Goal: Navigation & Orientation: Find specific page/section

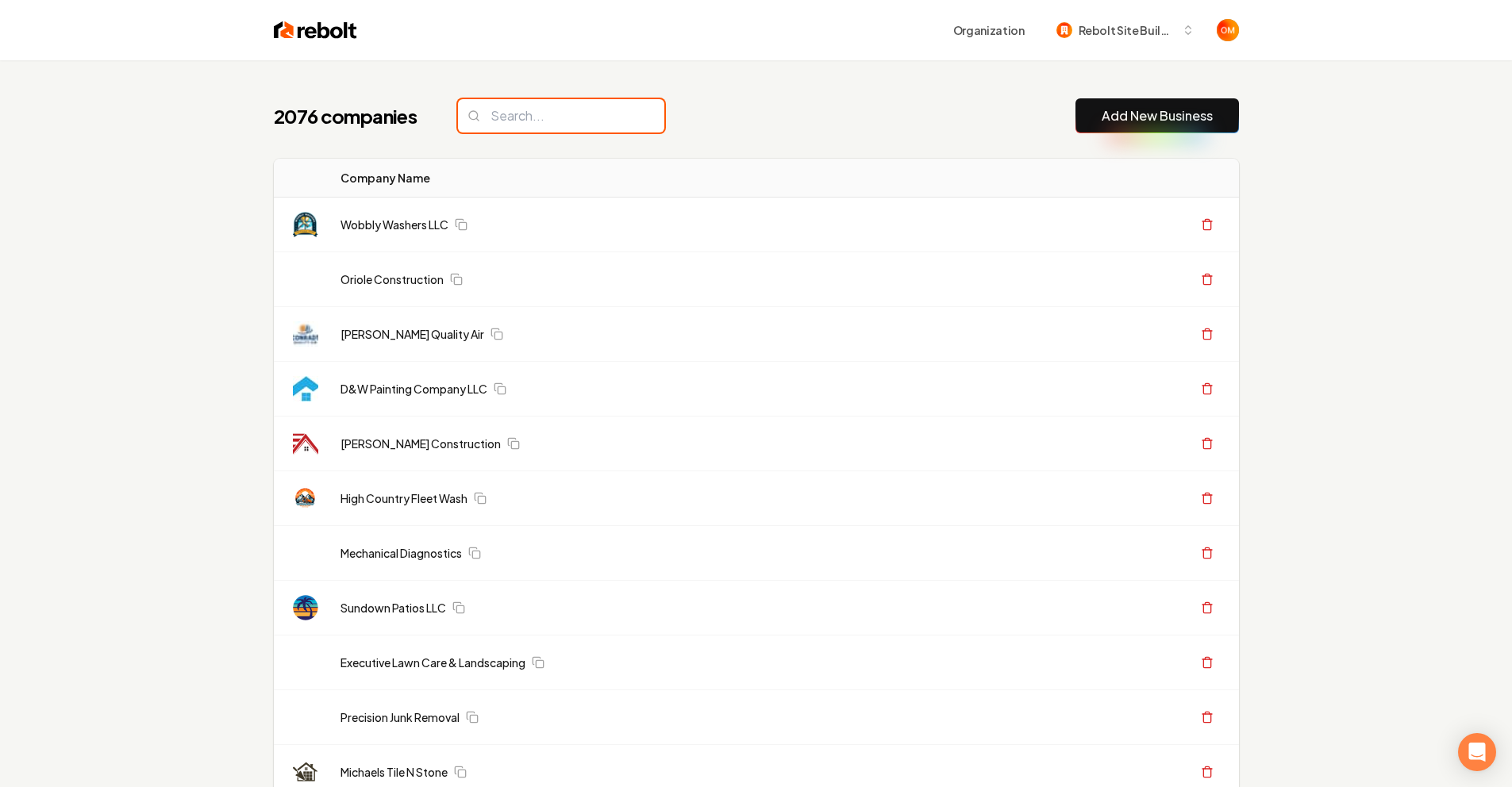
click at [540, 127] on input "search" at bounding box center [561, 116] width 206 height 34
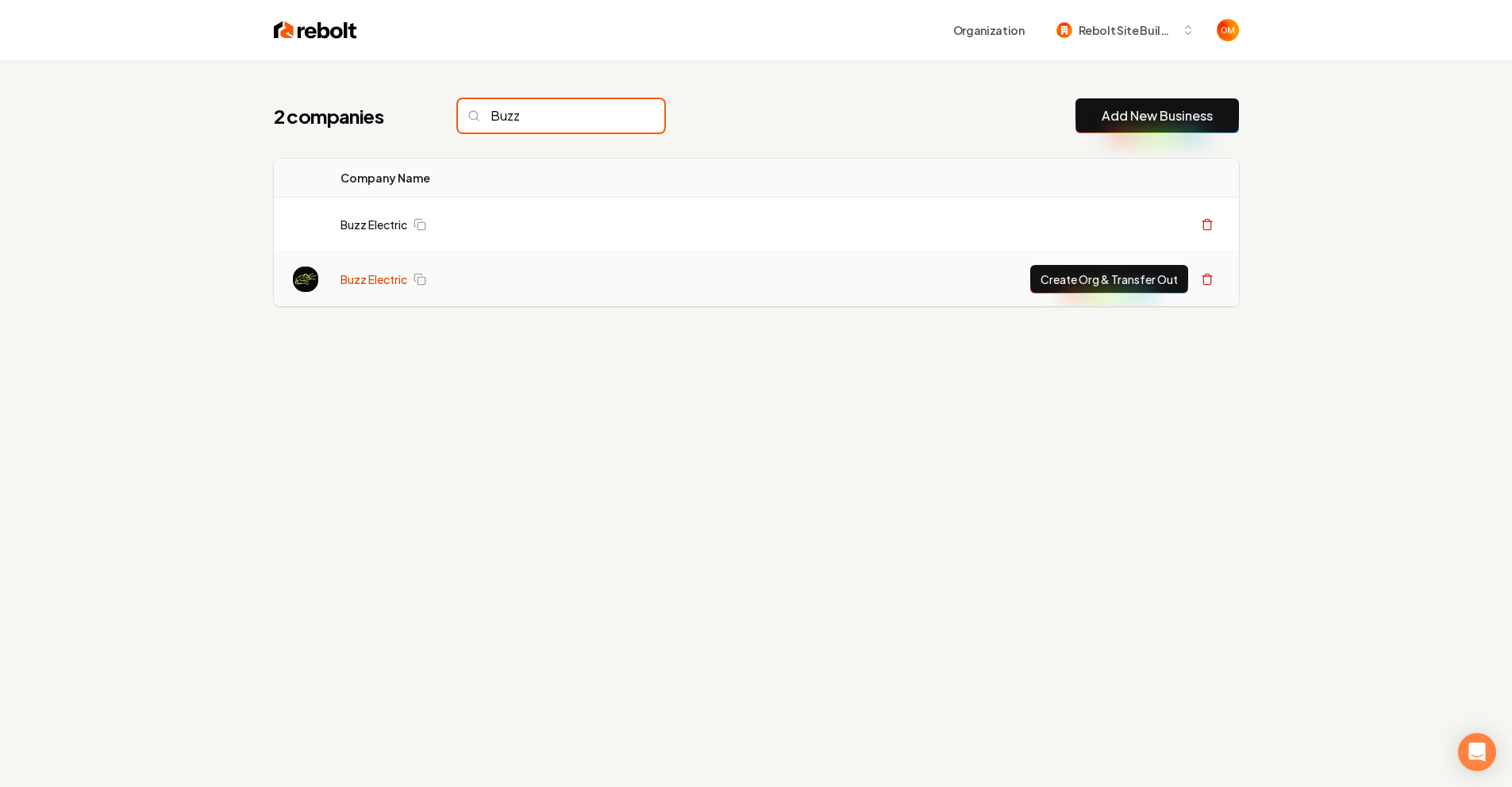
type input "Buzz"
click at [384, 285] on link "Buzz Electric" at bounding box center [373, 279] width 67 height 16
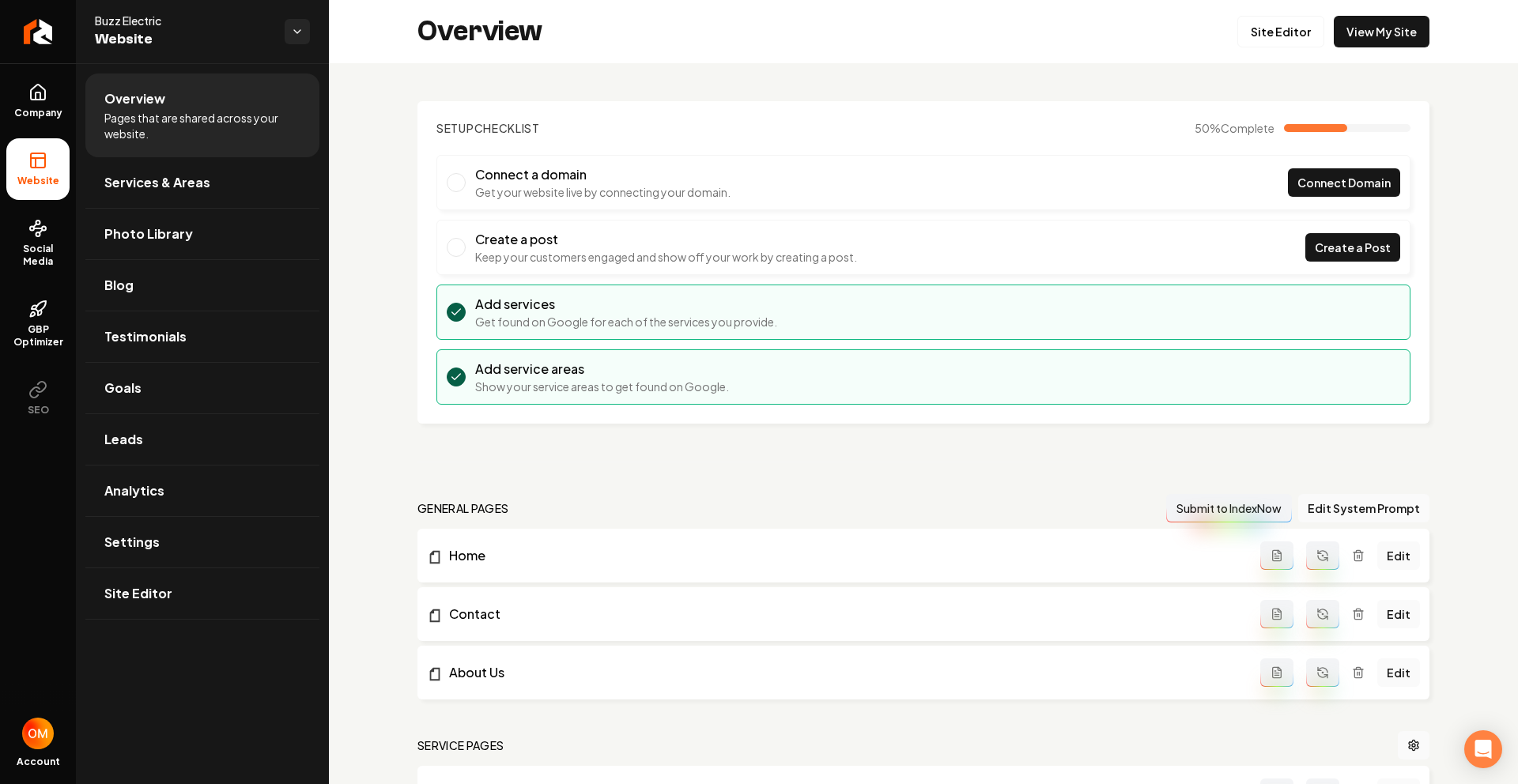
click at [1349, 50] on div "Overview Site Editor View My Site" at bounding box center [923, 31] width 1189 height 63
click at [1354, 42] on link "View My Site" at bounding box center [1381, 31] width 96 height 32
click at [24, 38] on link "Return to dashboard" at bounding box center [38, 31] width 76 height 63
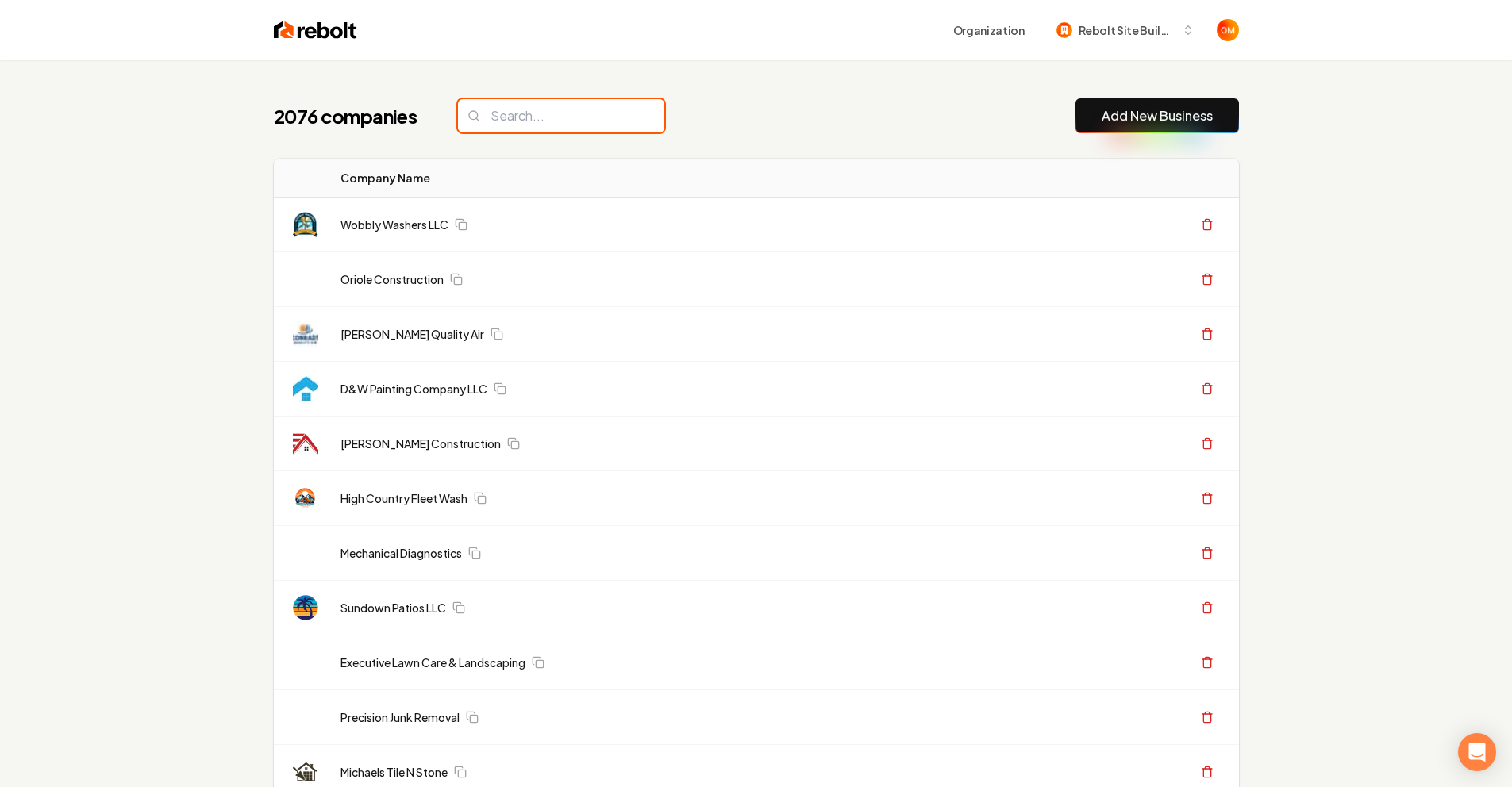
click at [554, 119] on input "search" at bounding box center [561, 116] width 206 height 34
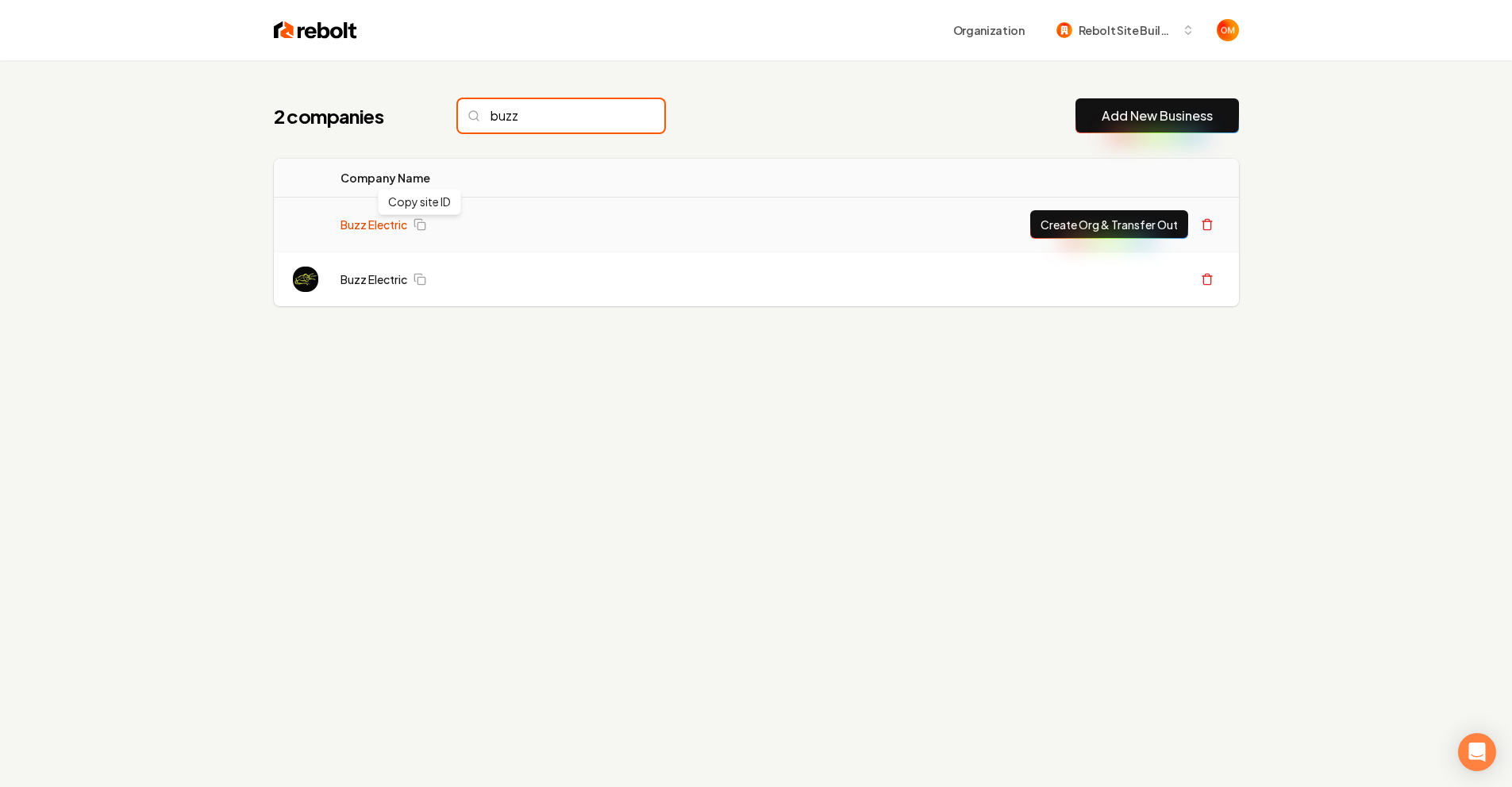
type input "buzz"
click at [375, 223] on link "Buzz Electric" at bounding box center [373, 225] width 67 height 16
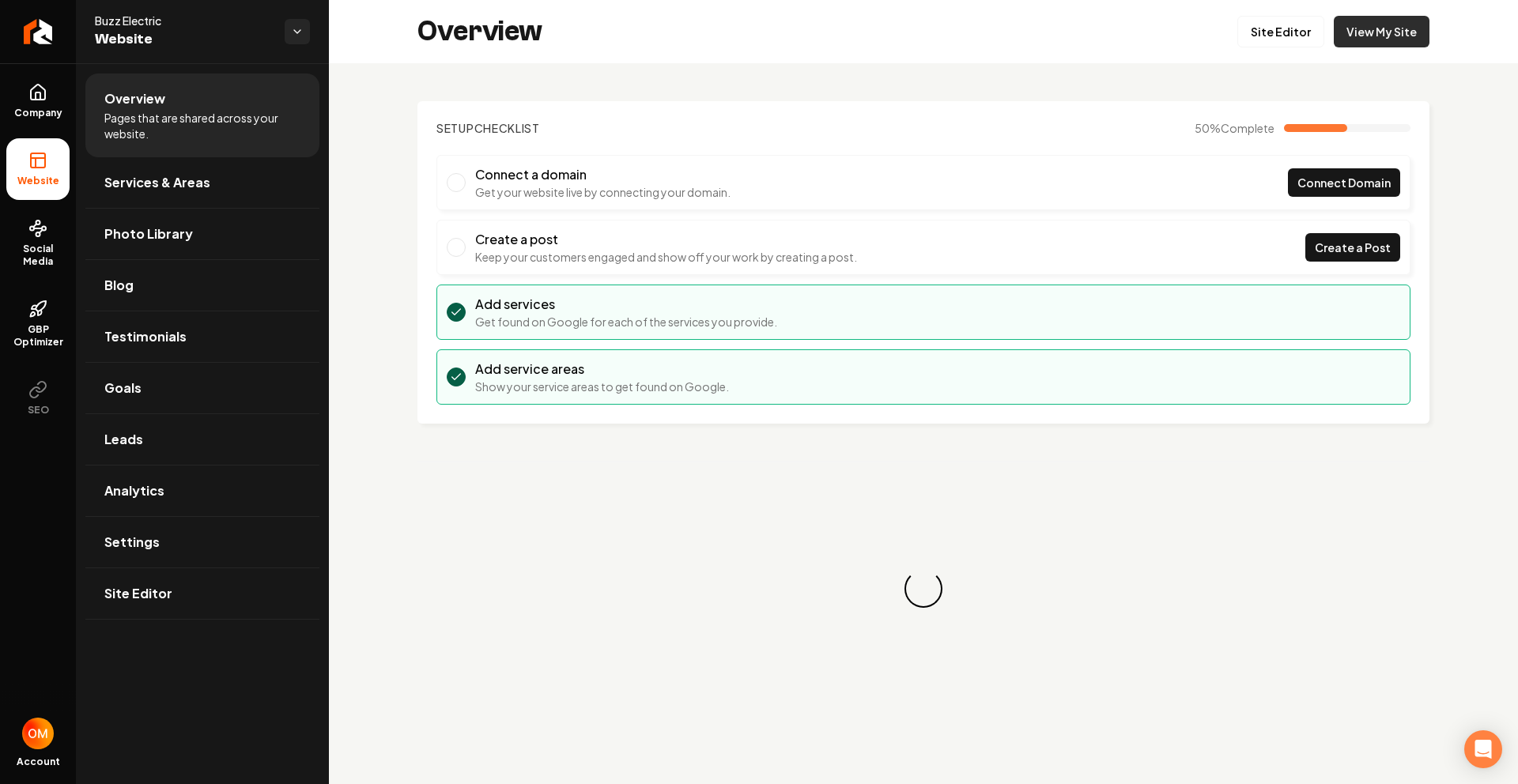
click at [1354, 38] on link "View My Site" at bounding box center [1381, 31] width 96 height 32
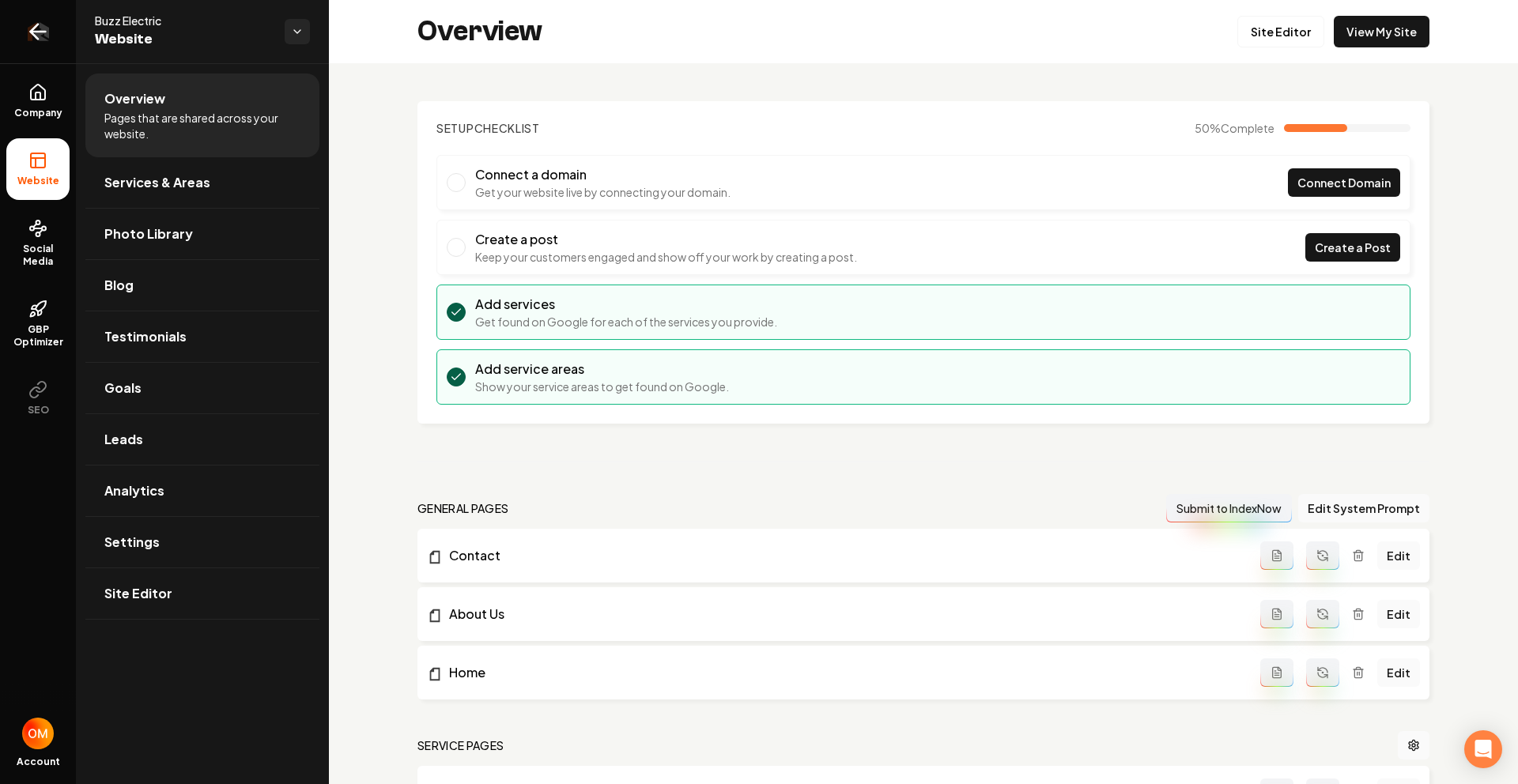
click at [17, 34] on link "Return to dashboard" at bounding box center [38, 31] width 76 height 63
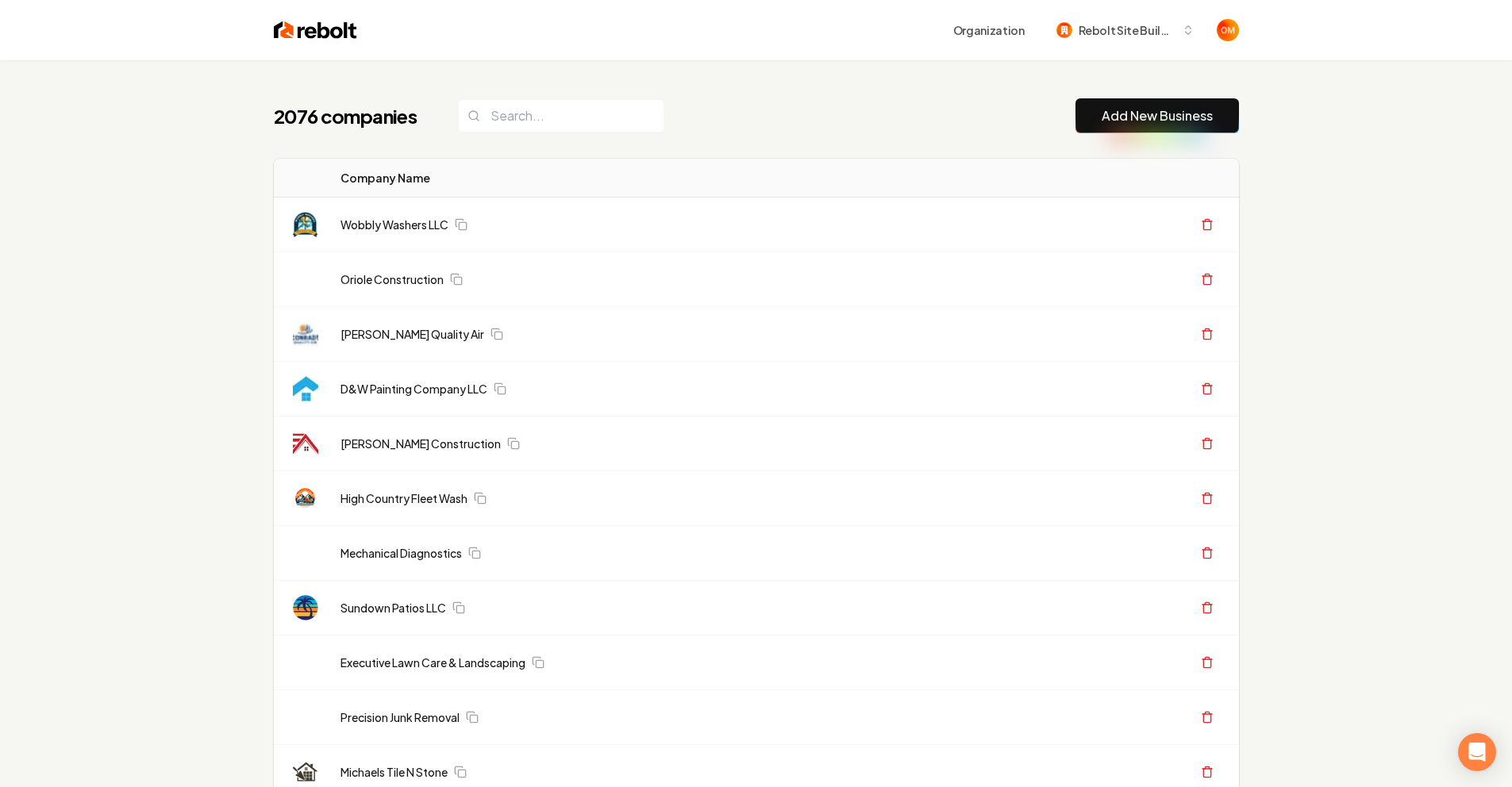
click at [496, 167] on th "Company Name" at bounding box center [661, 178] width 667 height 39
click at [508, 122] on input "search" at bounding box center [561, 116] width 206 height 34
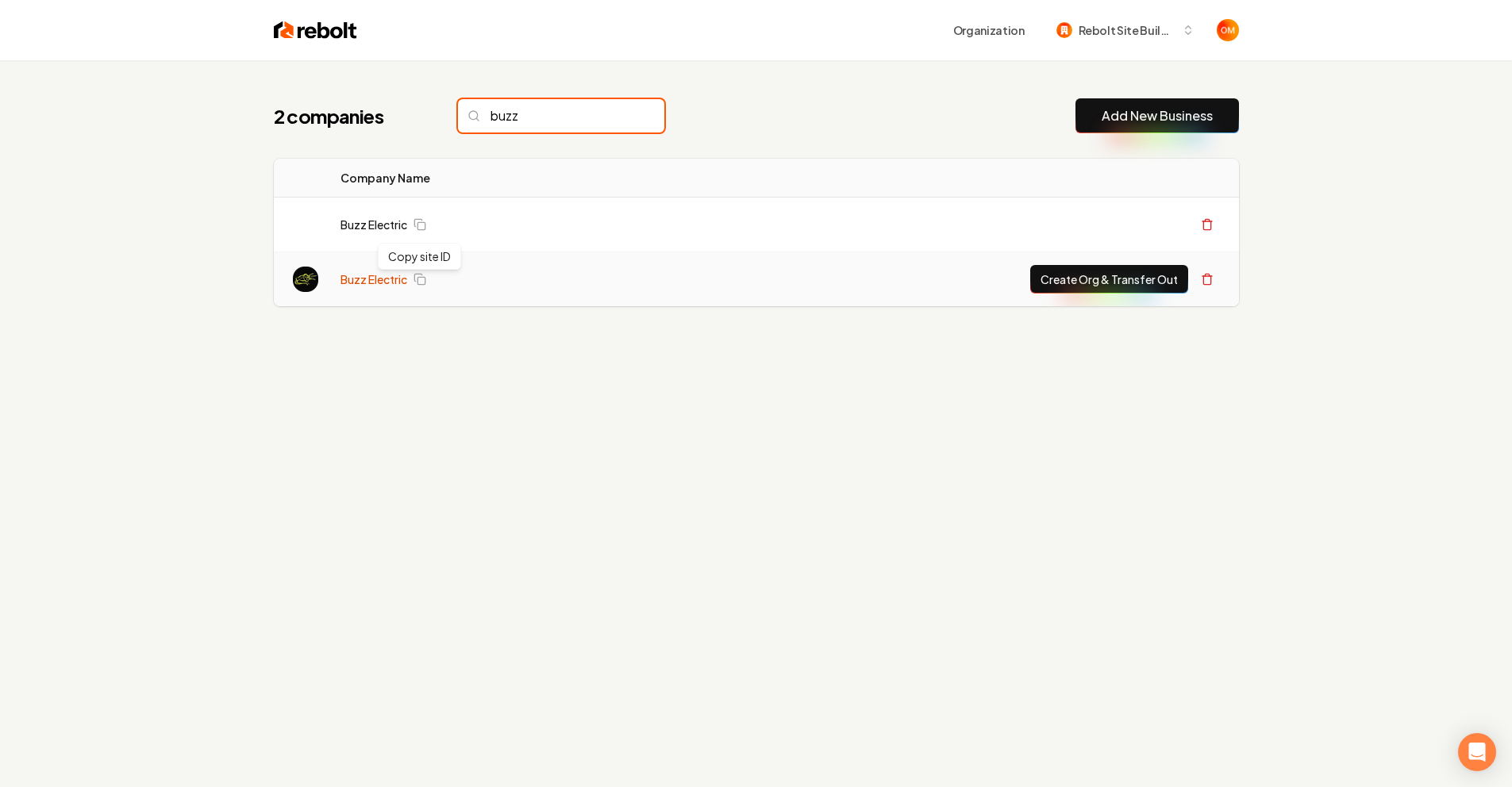
type input "buzz"
click at [365, 282] on link "Buzz Electric" at bounding box center [373, 279] width 67 height 16
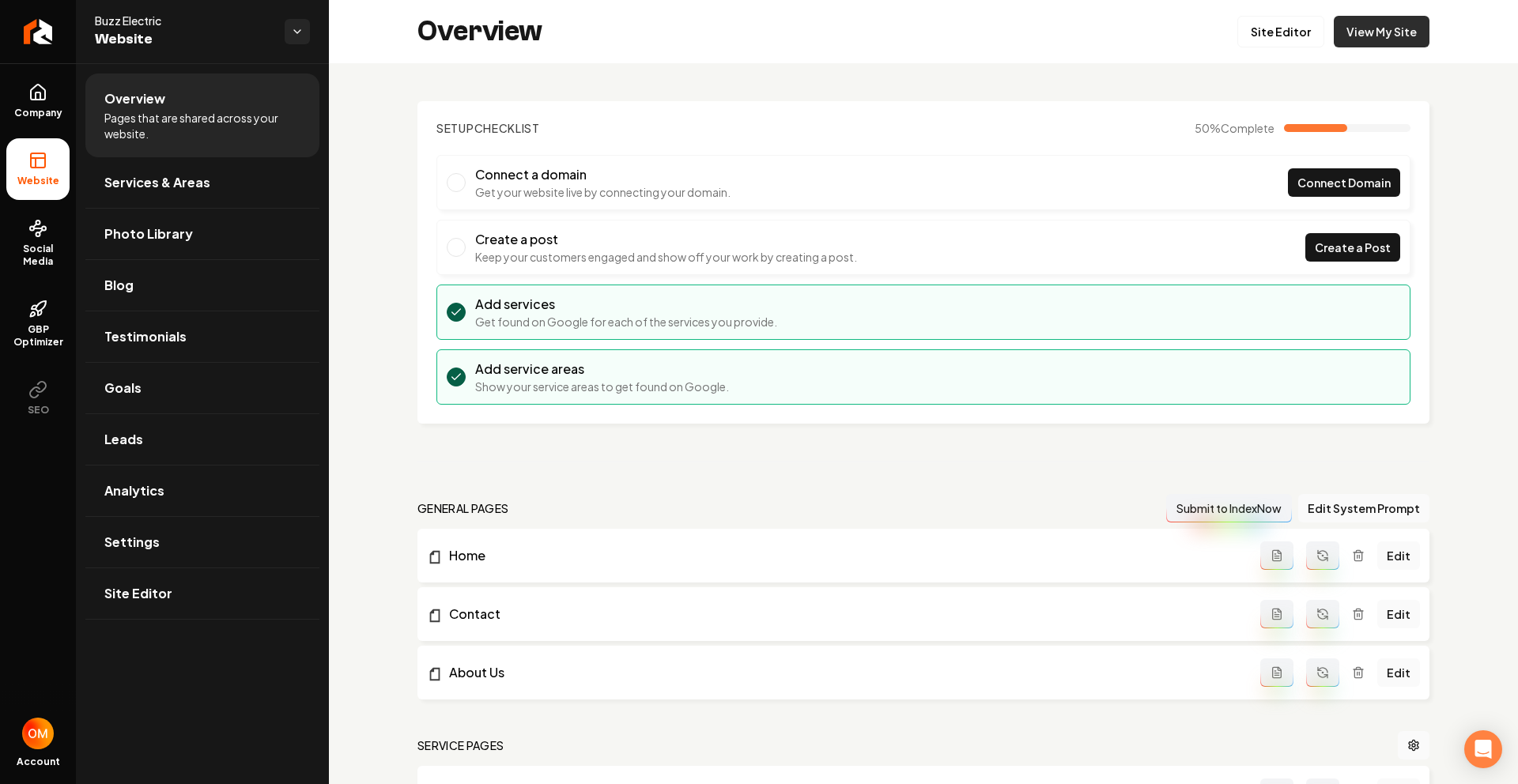
click at [1398, 33] on link "View My Site" at bounding box center [1381, 31] width 96 height 32
